Goal: Transaction & Acquisition: Purchase product/service

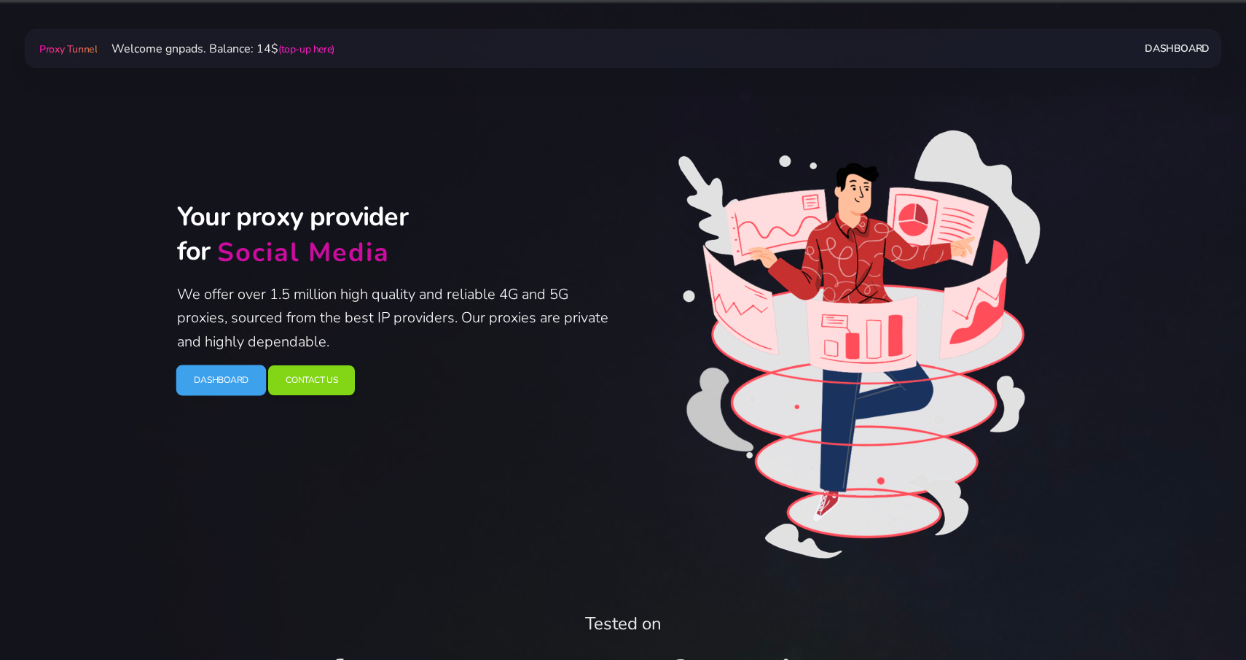
click at [220, 391] on link "Dashboard" at bounding box center [221, 380] width 90 height 31
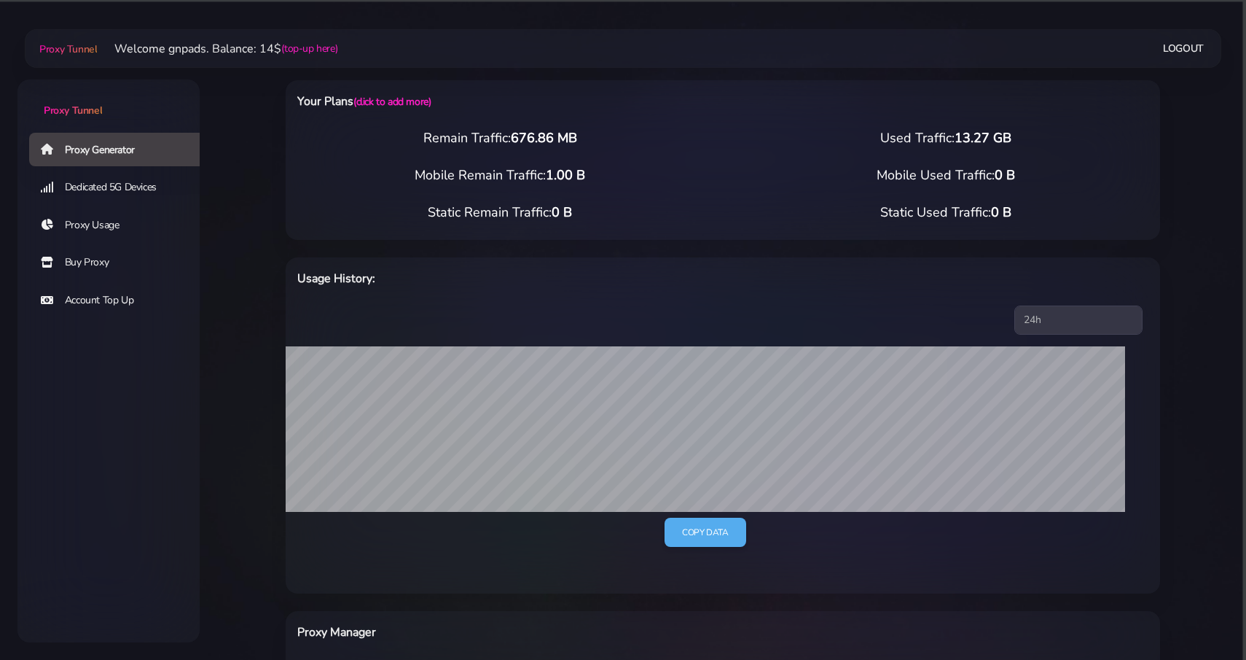
click at [94, 254] on link "Buy Proxy" at bounding box center [120, 263] width 182 height 34
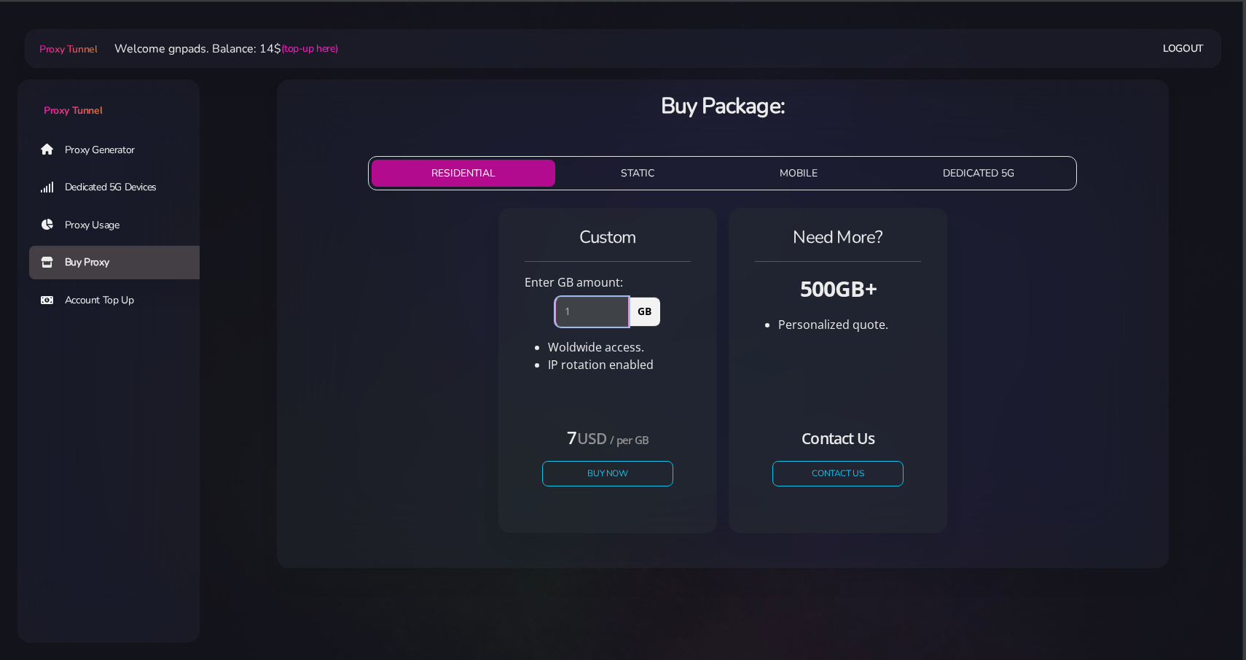
type input "1"
click at [624, 306] on input "1" at bounding box center [592, 311] width 74 height 29
click at [601, 477] on button "Buy Now" at bounding box center [608, 474] width 134 height 26
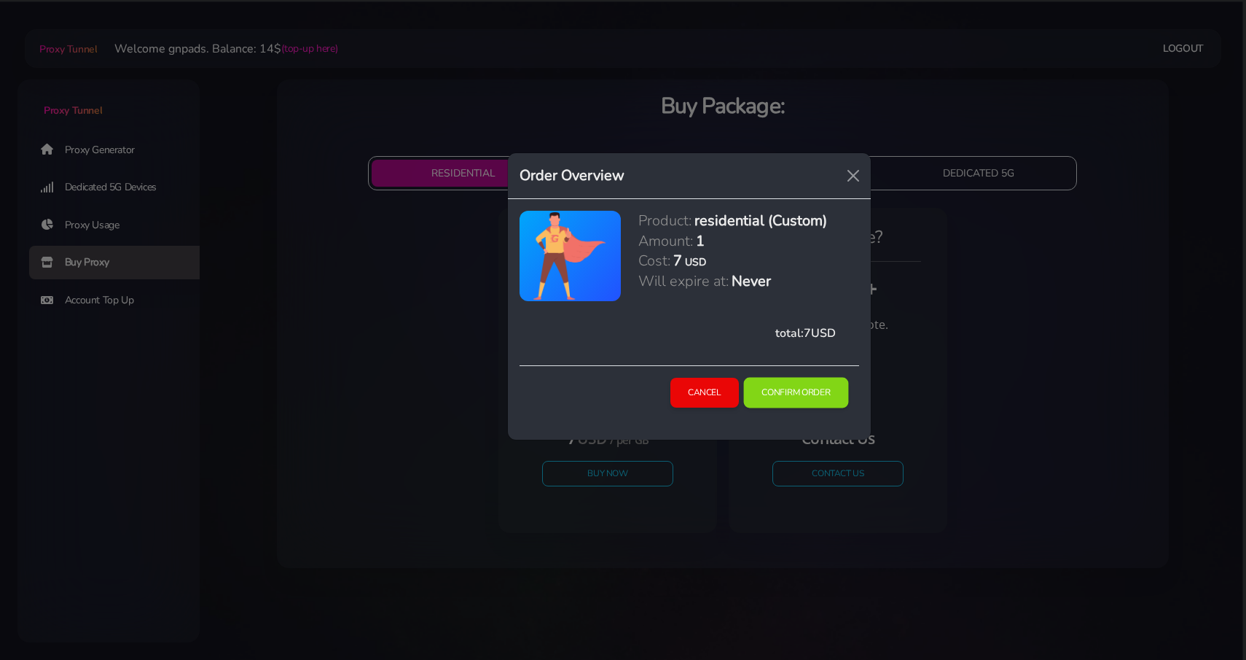
click at [786, 386] on button "Confirm Order" at bounding box center [795, 393] width 105 height 31
